Goal: Information Seeking & Learning: Learn about a topic

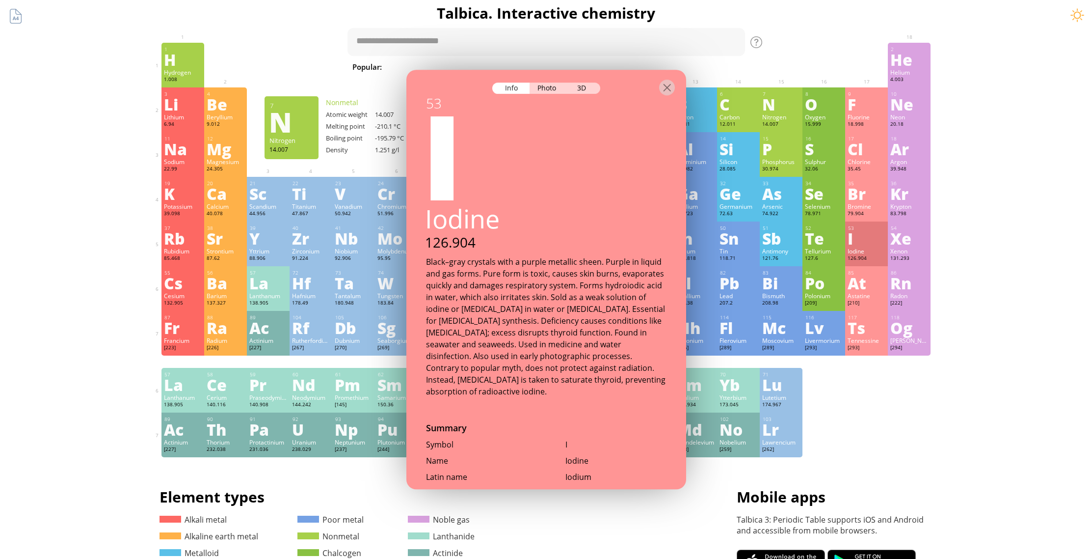
scroll to position [636, 0]
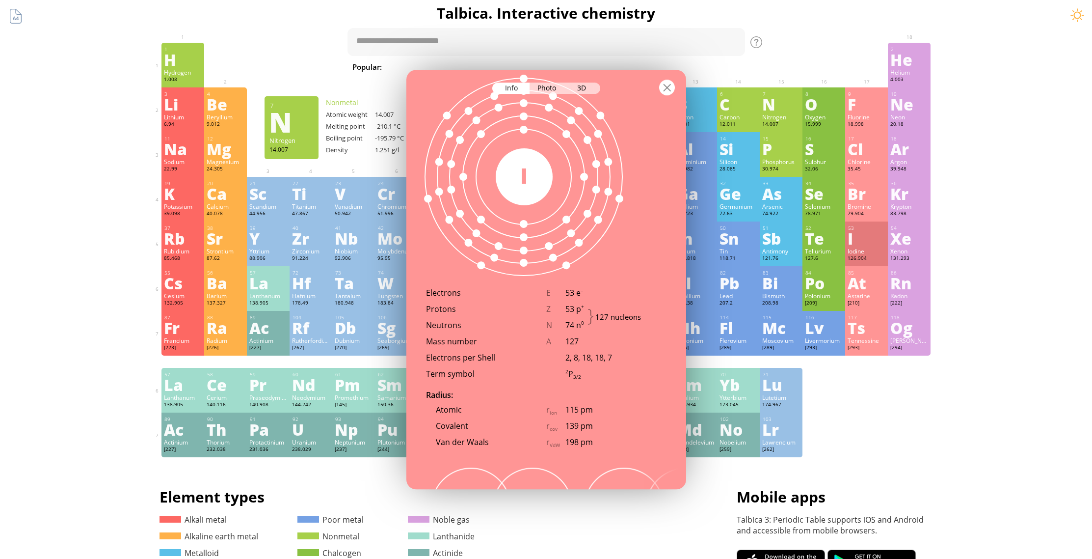
click at [666, 83] on div at bounding box center [667, 88] width 16 height 16
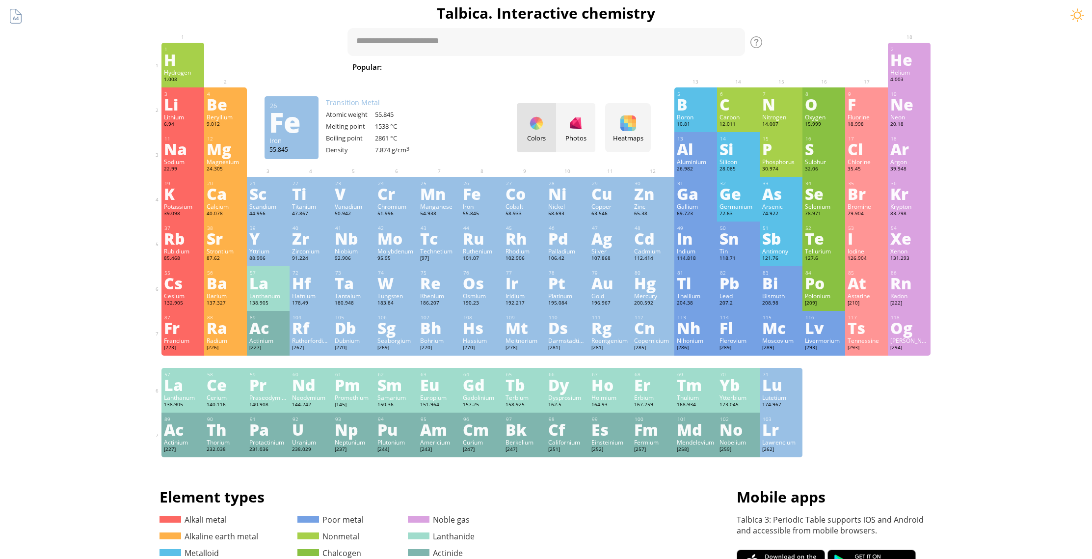
click at [481, 194] on div "Fe" at bounding box center [482, 194] width 38 height 16
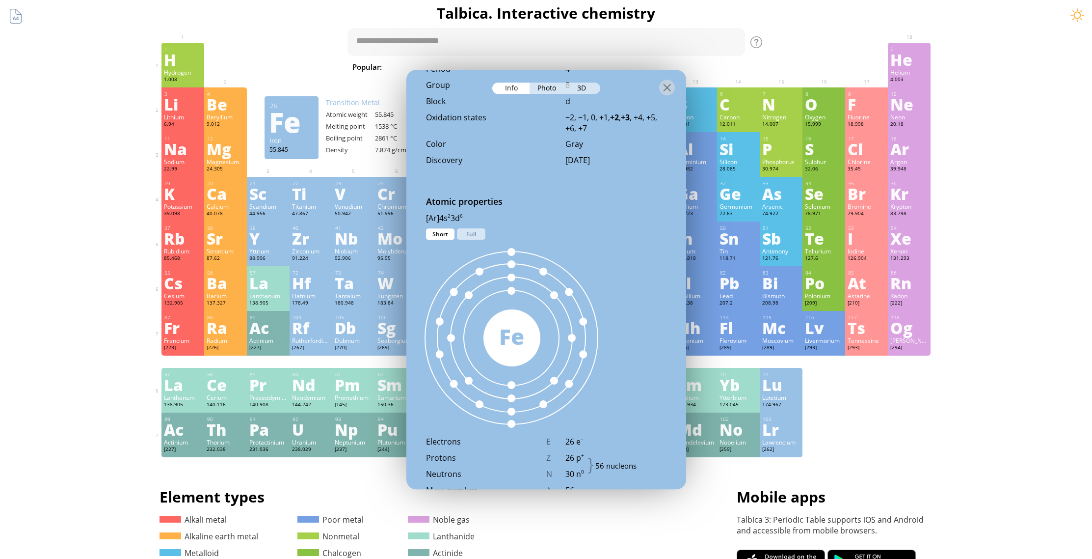
scroll to position [450, 0]
click at [462, 225] on div "[Ar]4s 2 3d 6 1s 2 2s 2 2p 6 3s 2 3p 6 4s 2 3d 6 Short Full" at bounding box center [546, 220] width 280 height 16
click at [467, 228] on div "Full" at bounding box center [471, 232] width 28 height 11
click at [468, 227] on div "Full" at bounding box center [471, 232] width 28 height 11
click at [666, 84] on div at bounding box center [667, 88] width 16 height 16
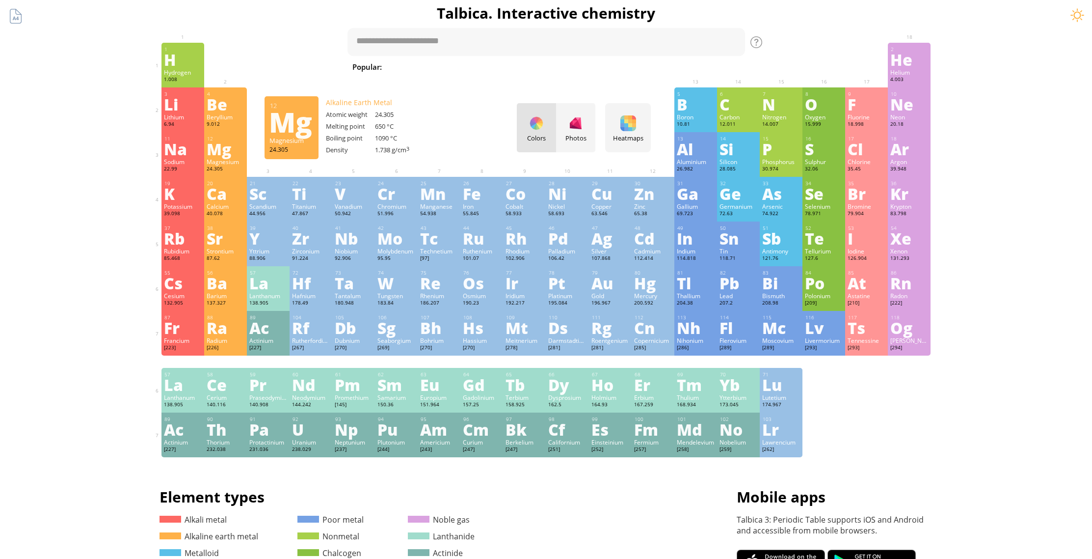
click at [227, 154] on div "Mg" at bounding box center [226, 149] width 38 height 16
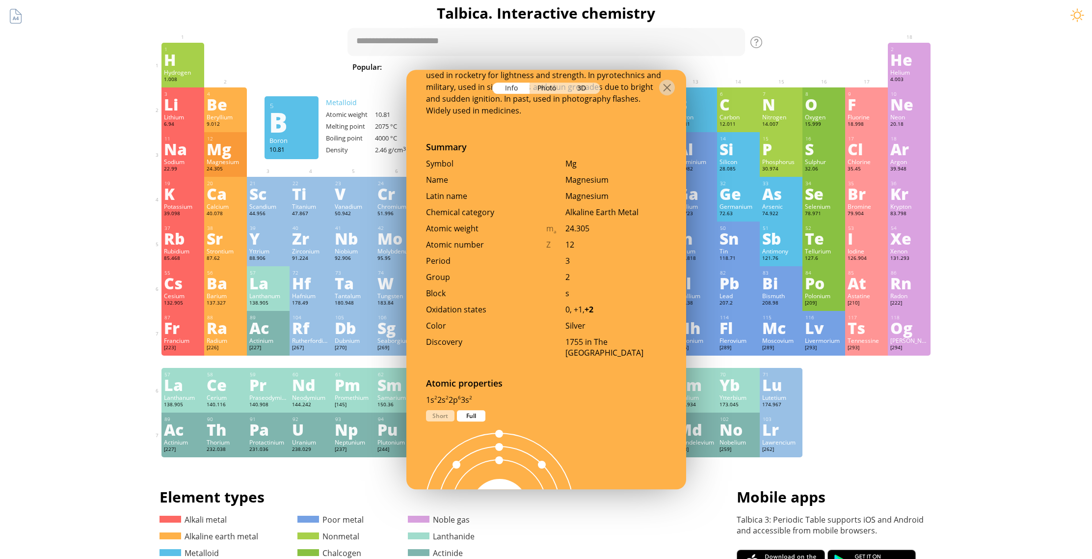
scroll to position [233, 0]
click at [667, 83] on div at bounding box center [667, 88] width 16 height 16
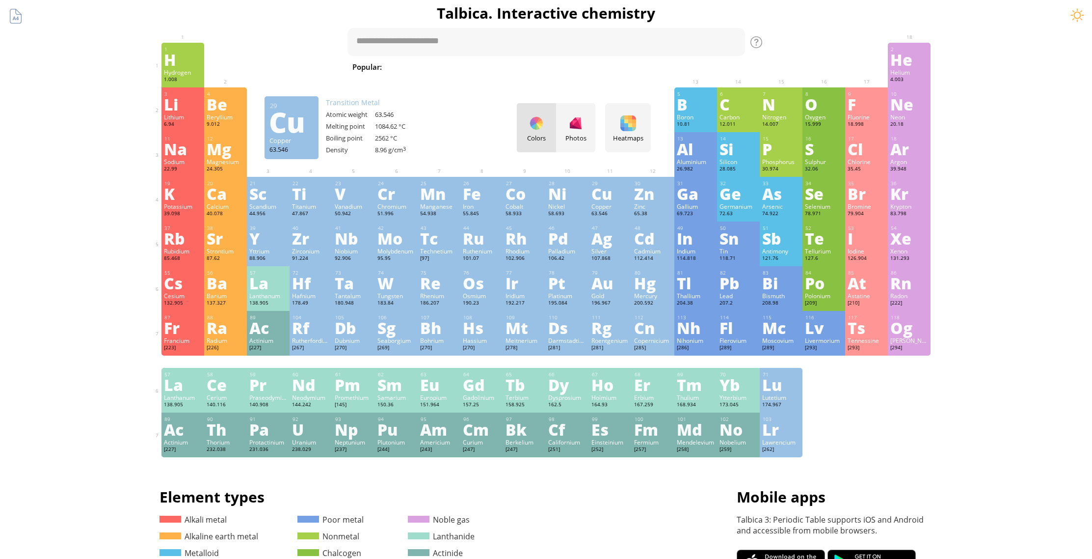
click at [610, 197] on div "Cu" at bounding box center [610, 194] width 38 height 16
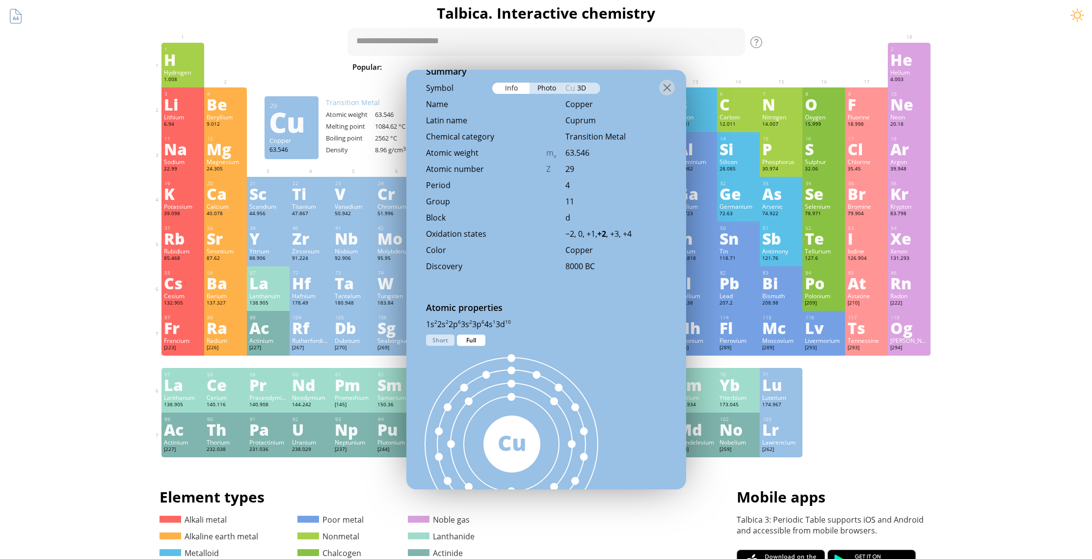
scroll to position [467, 0]
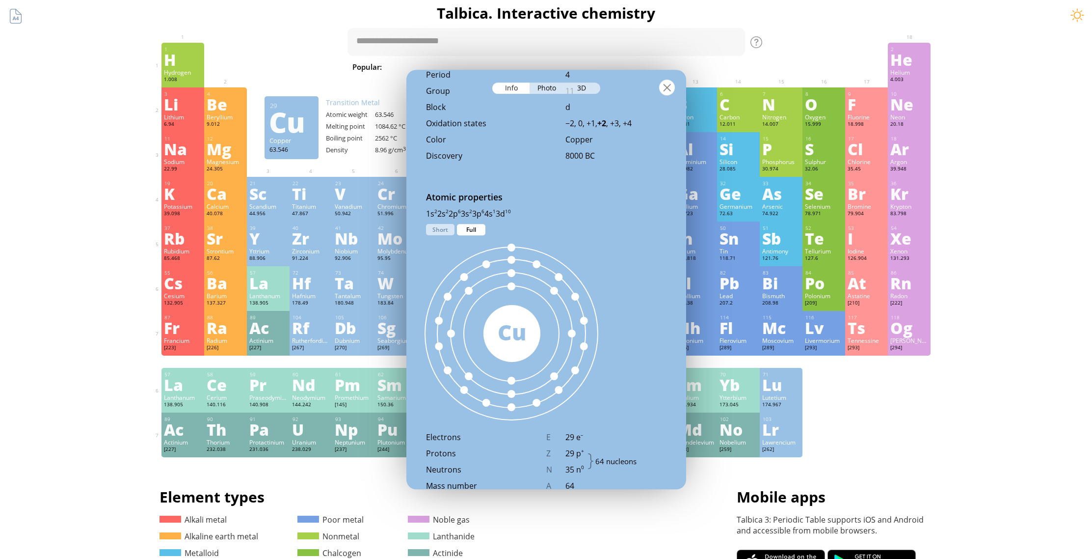
click at [666, 86] on div at bounding box center [667, 88] width 16 height 16
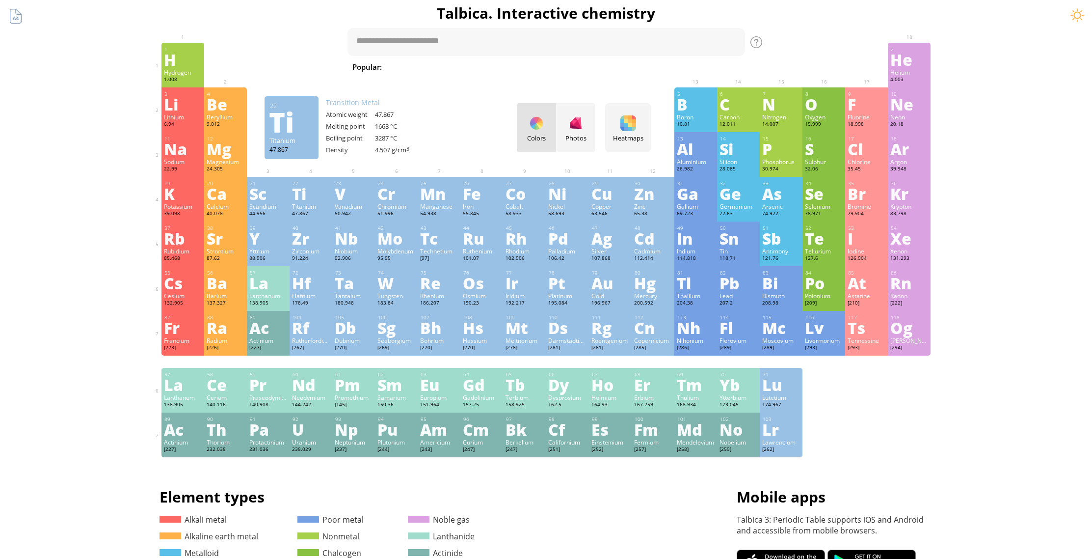
click at [314, 193] on div "Ti" at bounding box center [311, 194] width 38 height 16
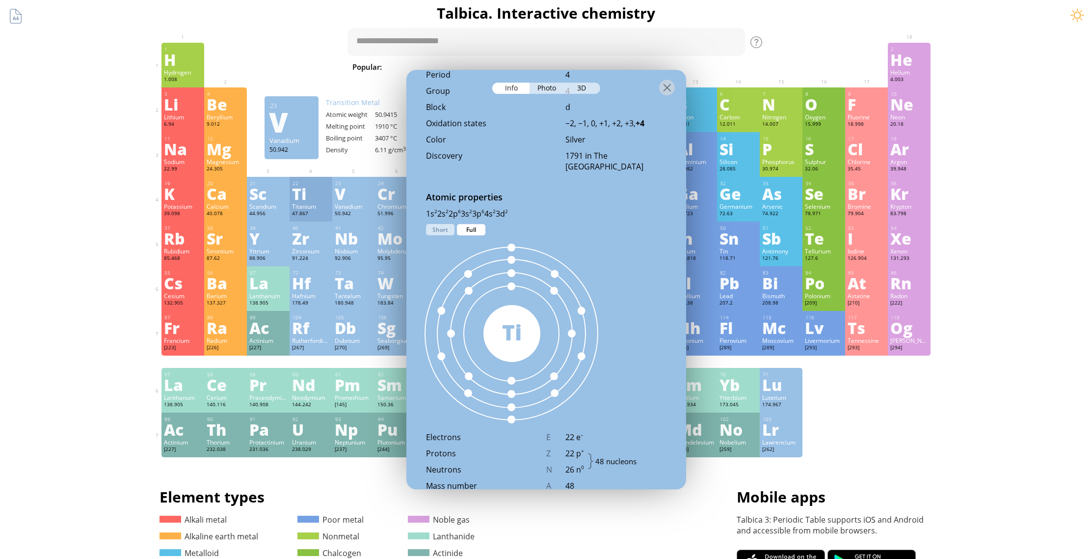
scroll to position [335, 0]
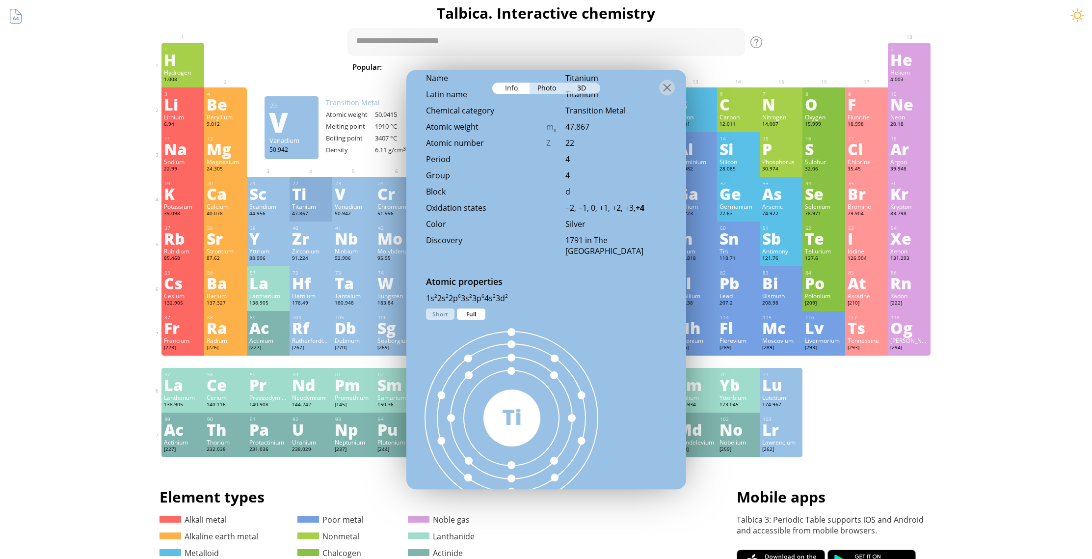
click at [474, 315] on div "Full" at bounding box center [471, 313] width 28 height 11
click at [437, 310] on div "Short" at bounding box center [440, 313] width 28 height 11
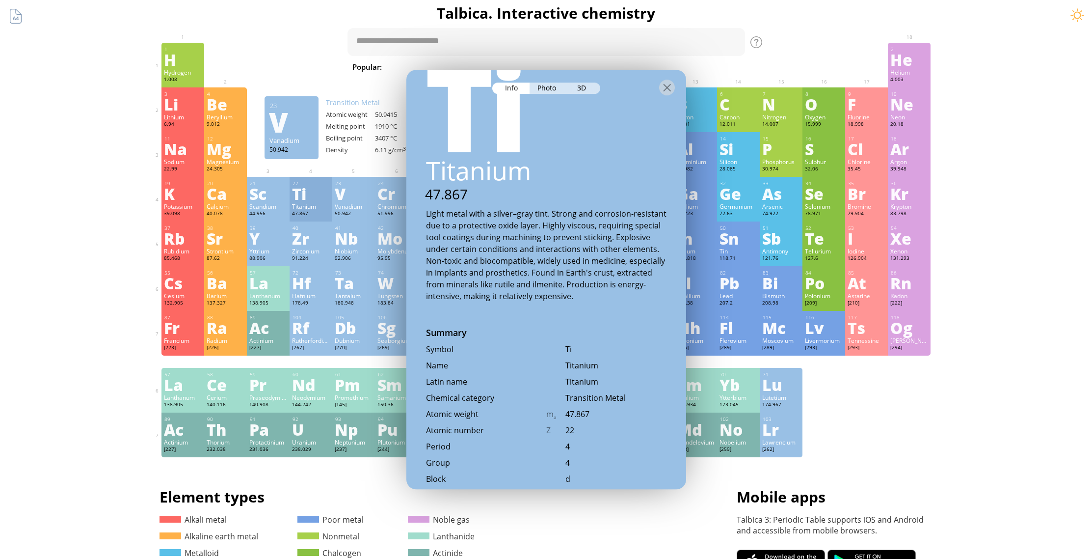
scroll to position [0, 0]
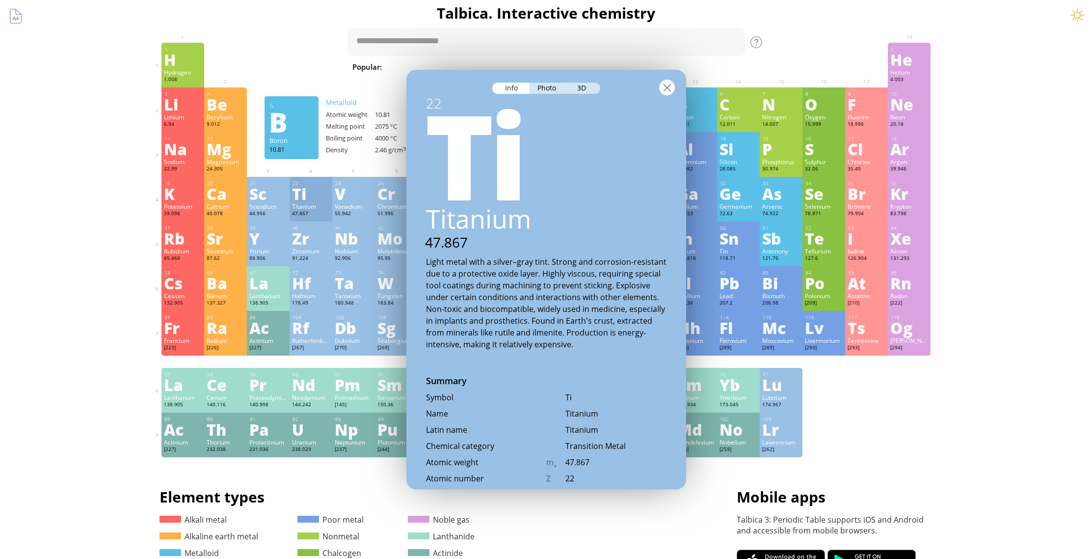
click at [669, 87] on div at bounding box center [667, 88] width 16 height 16
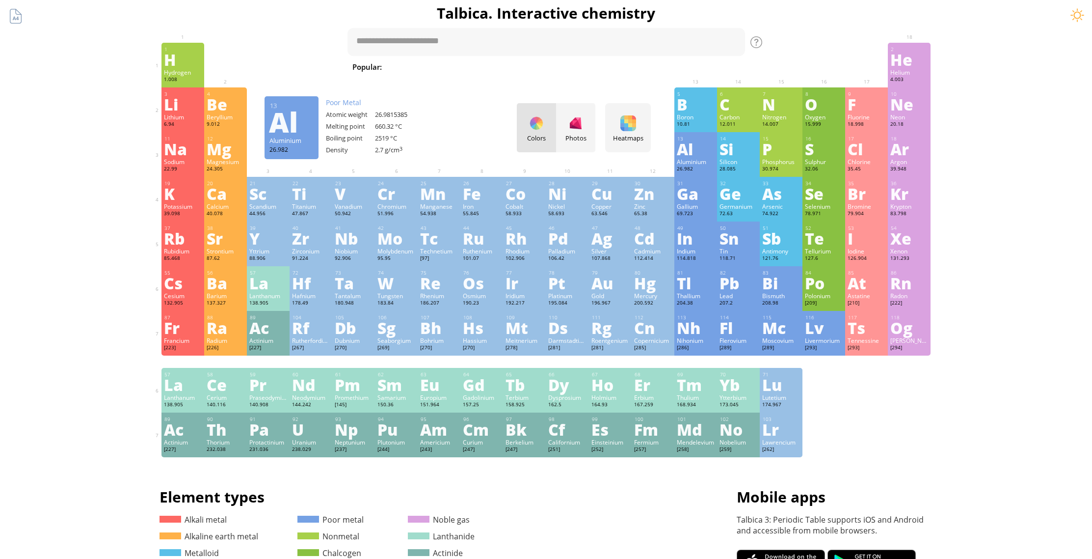
click at [712, 156] on div "Al" at bounding box center [696, 149] width 38 height 16
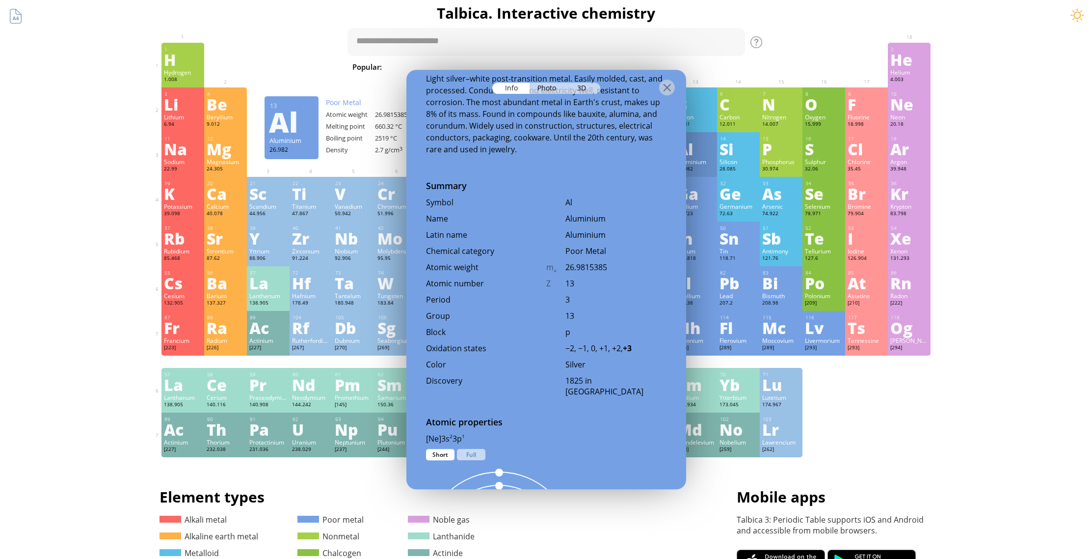
scroll to position [358, 0]
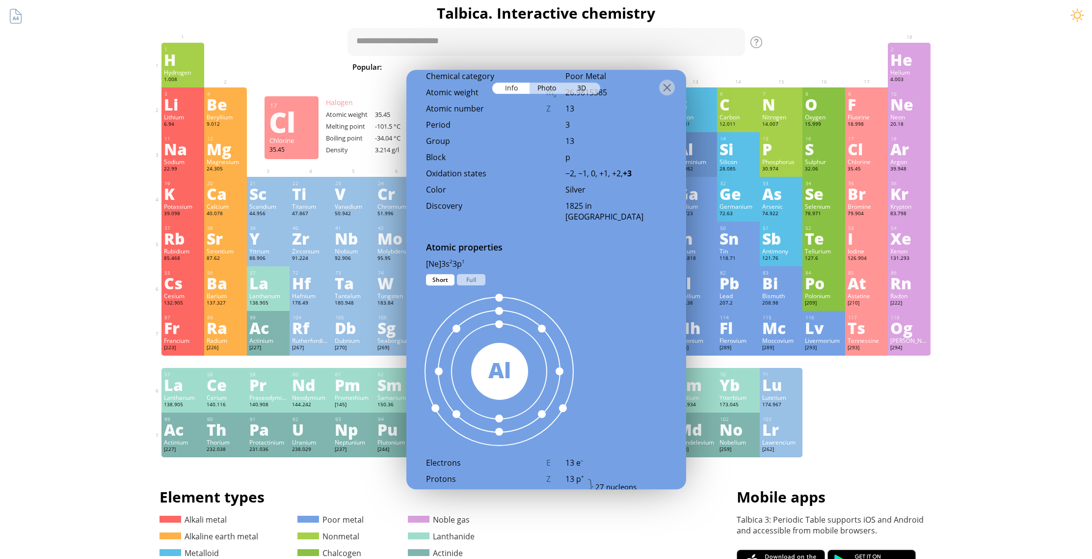
click at [859, 157] on div "Cl" at bounding box center [867, 149] width 38 height 16
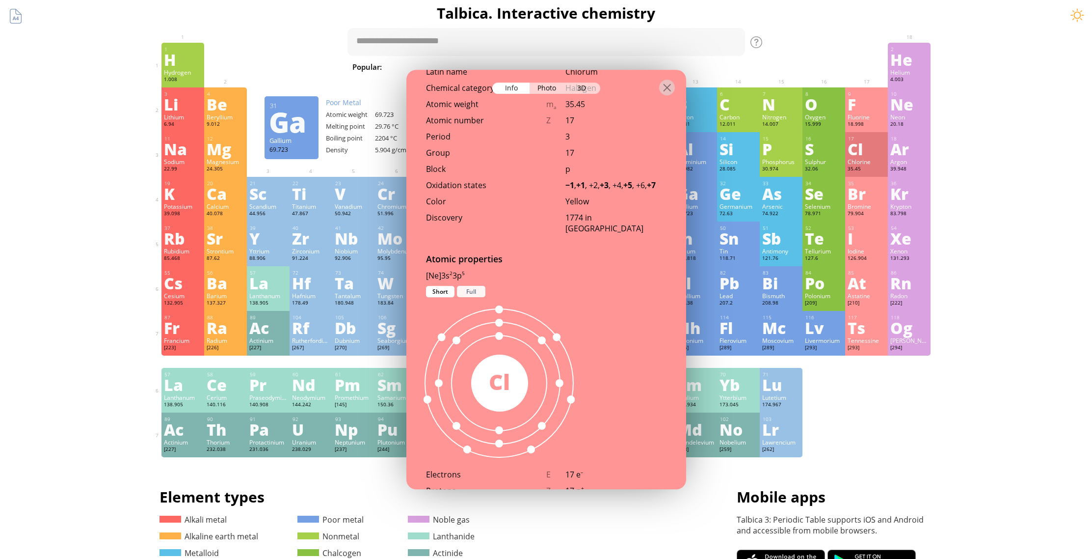
click at [479, 286] on div "Full" at bounding box center [471, 291] width 28 height 11
click at [665, 87] on div at bounding box center [667, 88] width 16 height 16
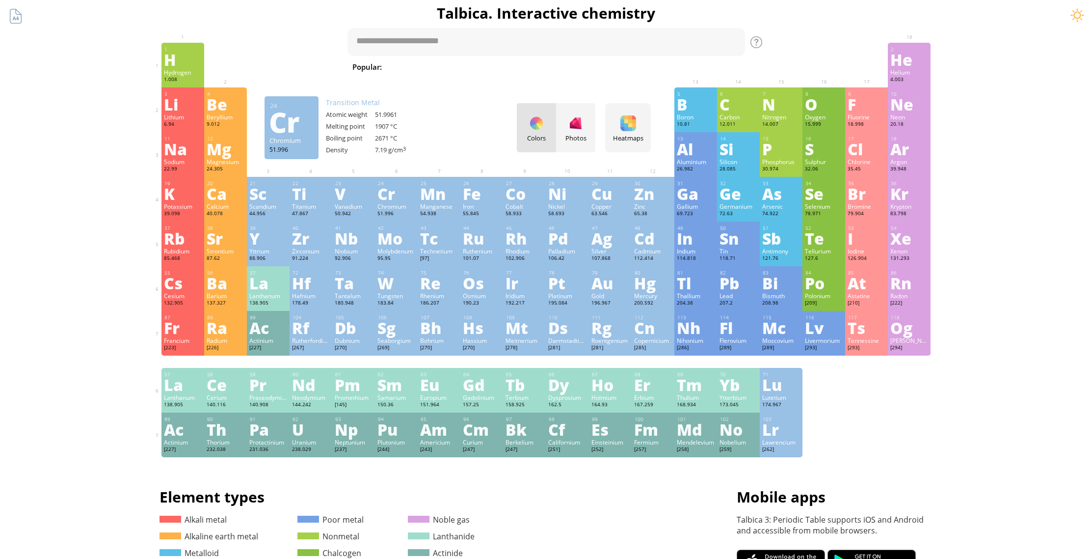
click at [395, 201] on div "Cr" at bounding box center [396, 194] width 38 height 16
